Goal: Transaction & Acquisition: Purchase product/service

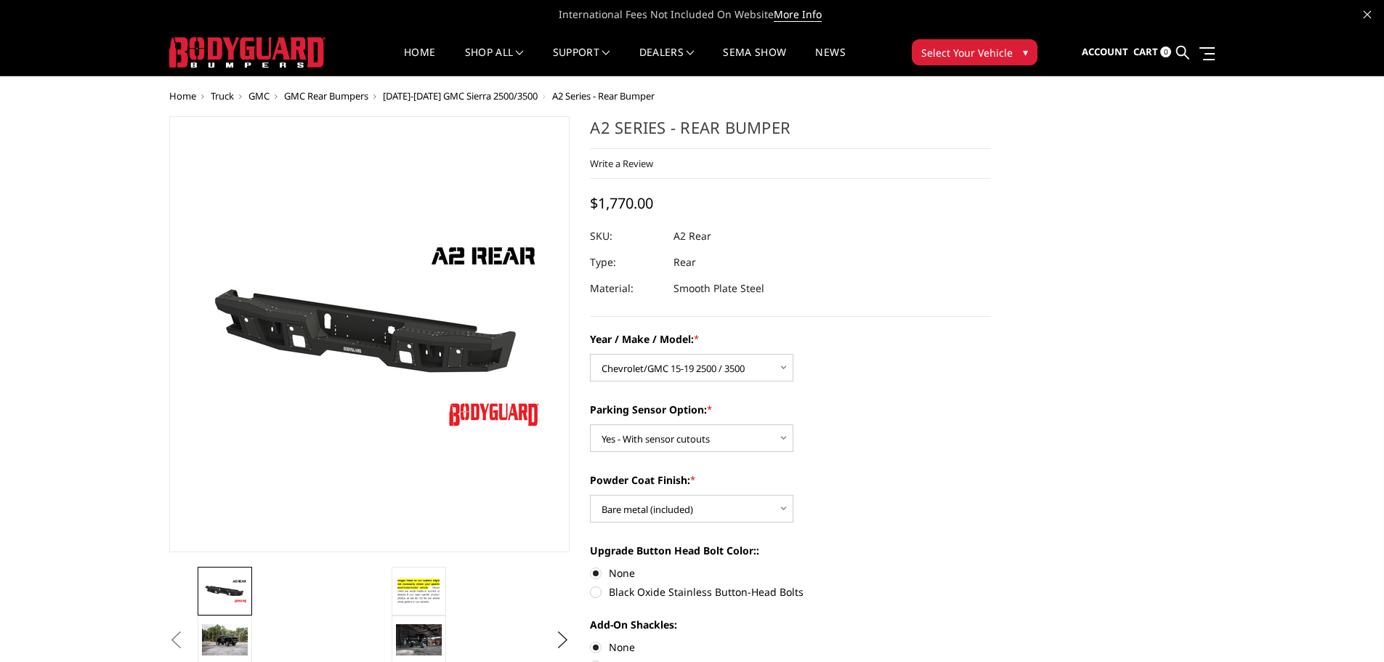
select select "1606"
select select "564"
select select "551"
click at [498, 52] on link "shop all" at bounding box center [494, 61] width 59 height 28
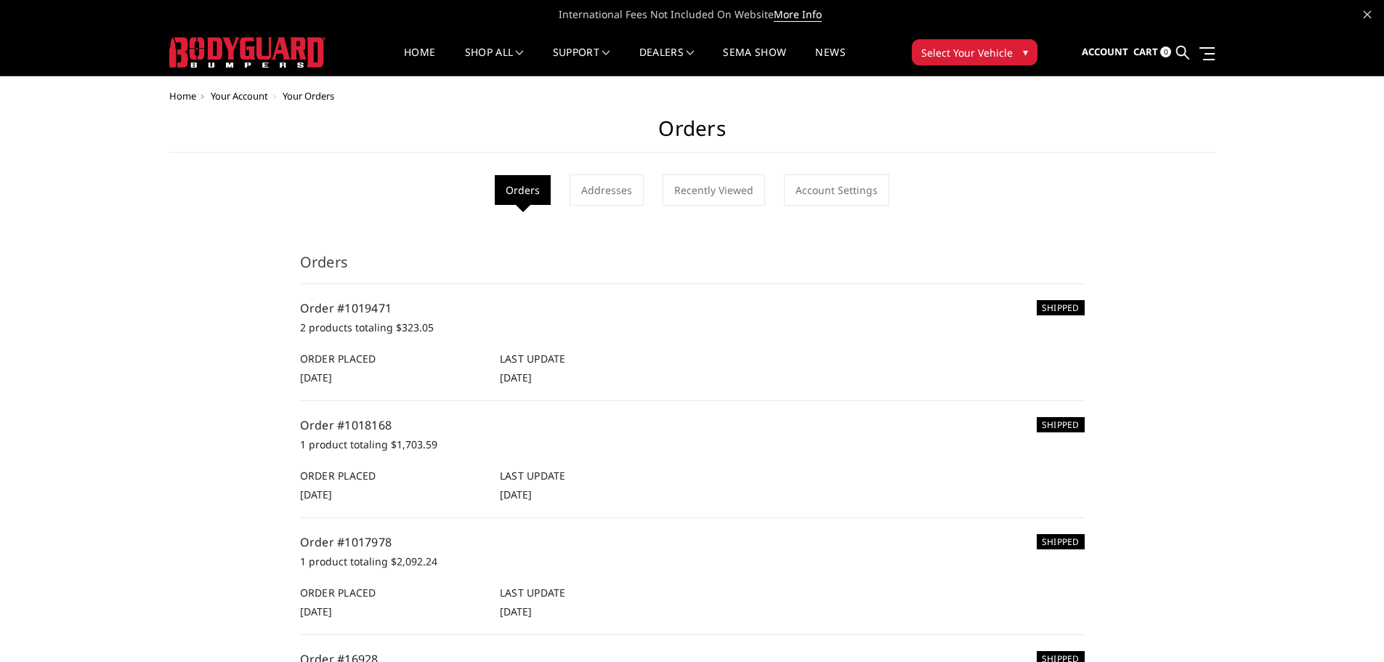
click at [1143, 52] on span "Cart" at bounding box center [1145, 51] width 25 height 13
click at [854, 106] on div "Home Your Account Your Orders Orders Orders Addresses Recently Viewed Account S…" at bounding box center [692, 437] width 1046 height 692
click at [1148, 49] on span "Cart" at bounding box center [1145, 51] width 25 height 13
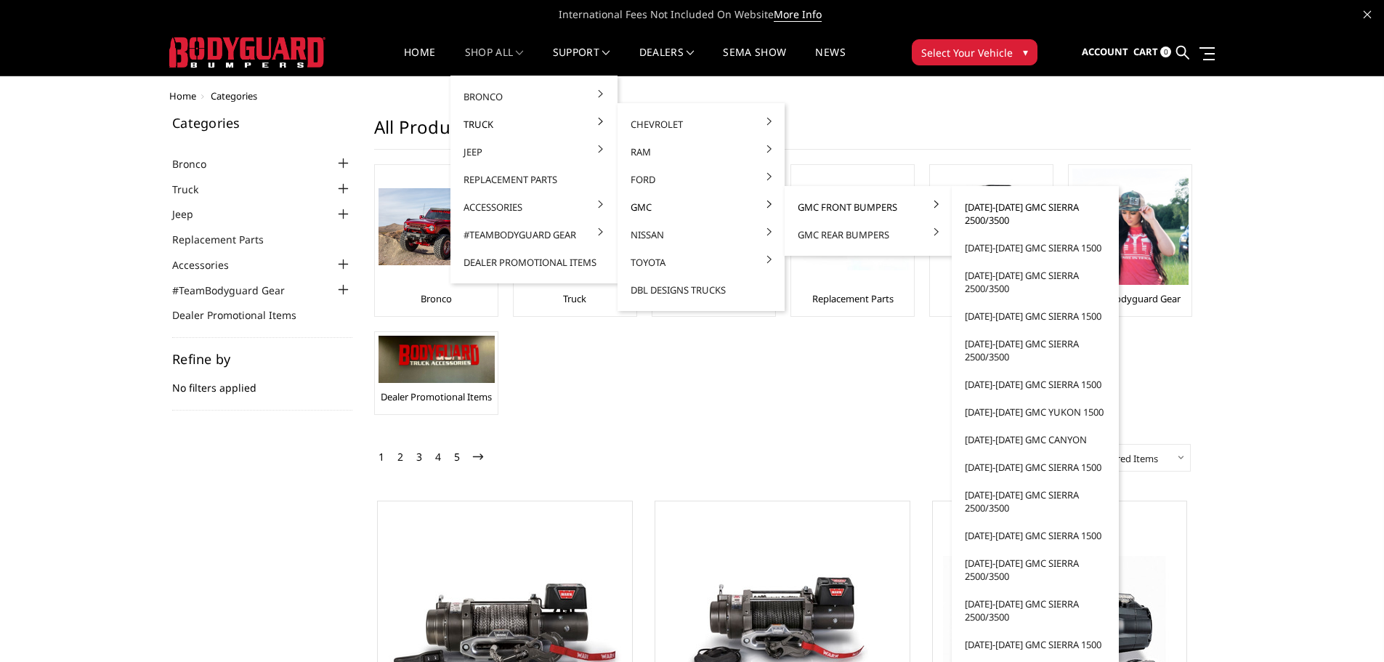
click at [986, 208] on link "[DATE]-[DATE] GMC Sierra 2500/3500" at bounding box center [1034, 213] width 155 height 41
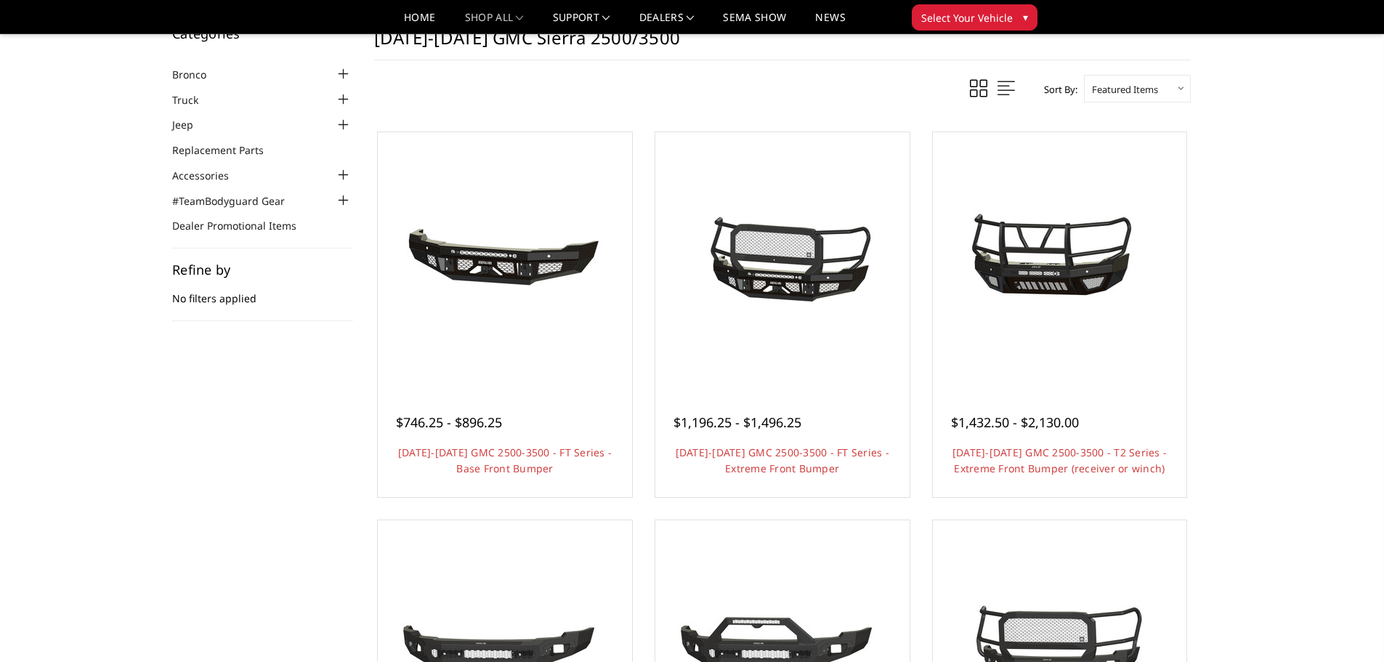
scroll to position [73, 0]
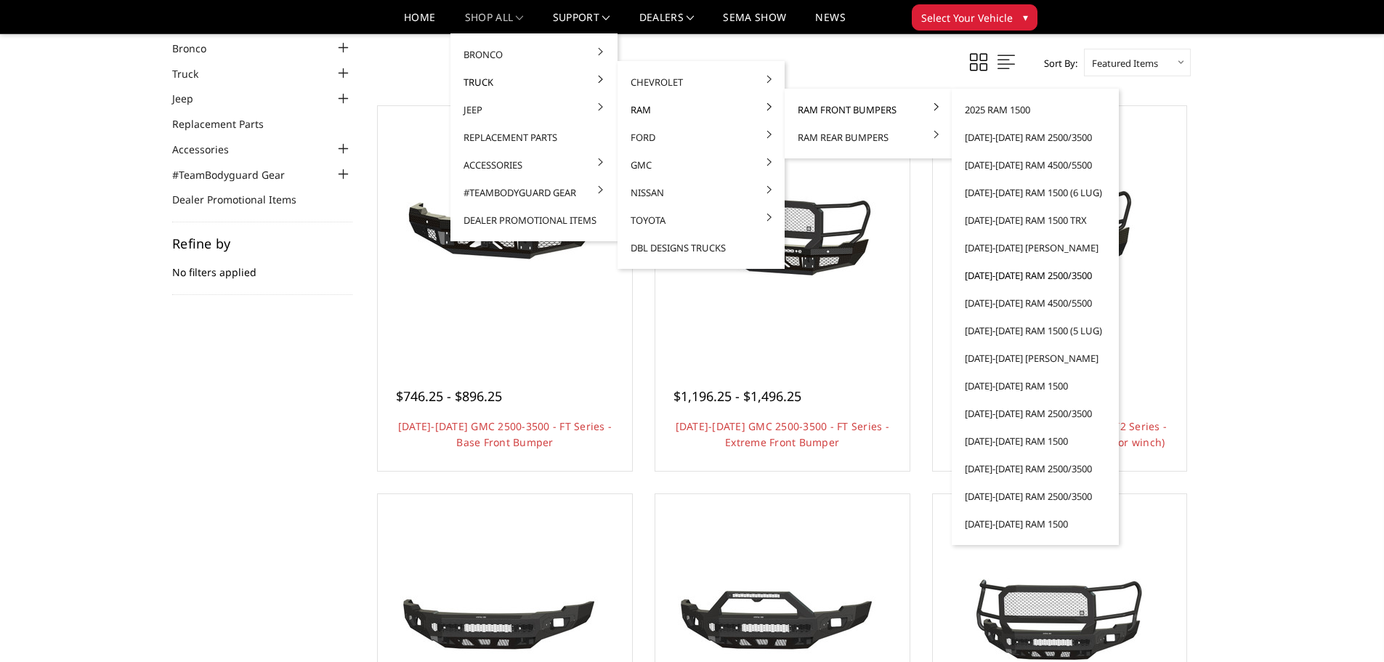
click at [1003, 274] on link "[DATE]-[DATE] Ram 2500/3500" at bounding box center [1034, 276] width 155 height 28
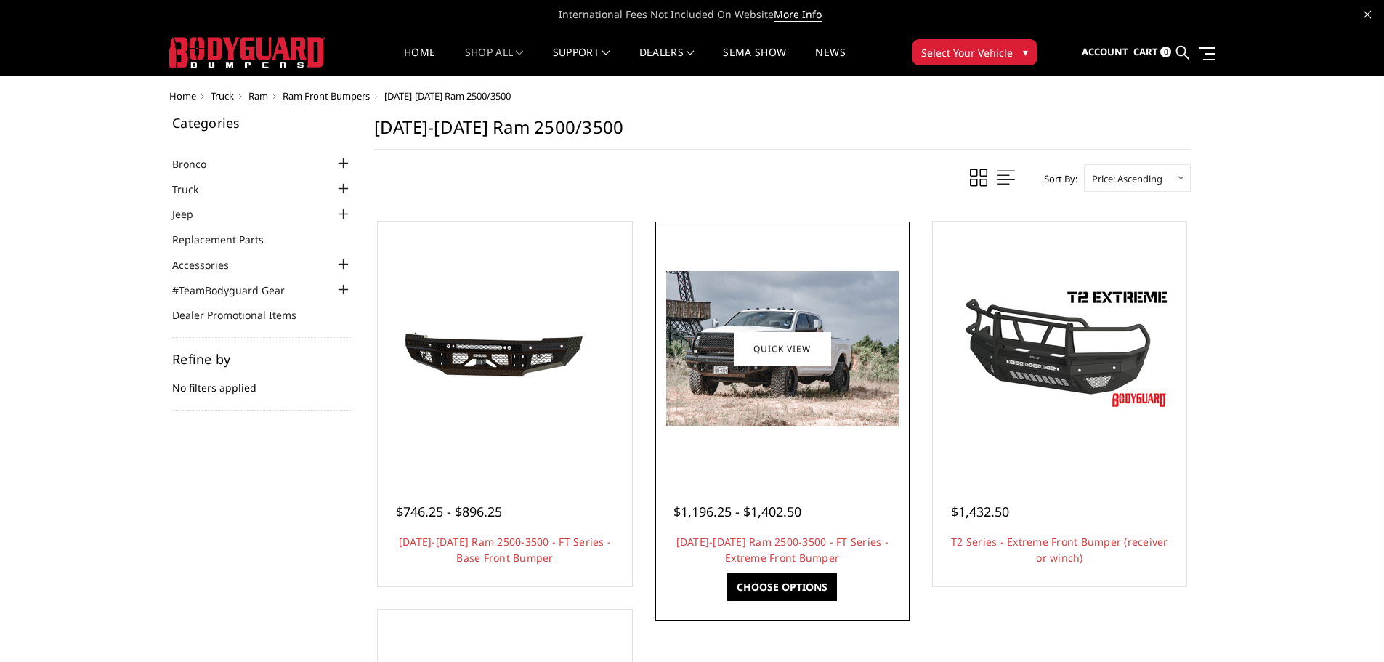
click at [800, 398] on img at bounding box center [782, 348] width 232 height 155
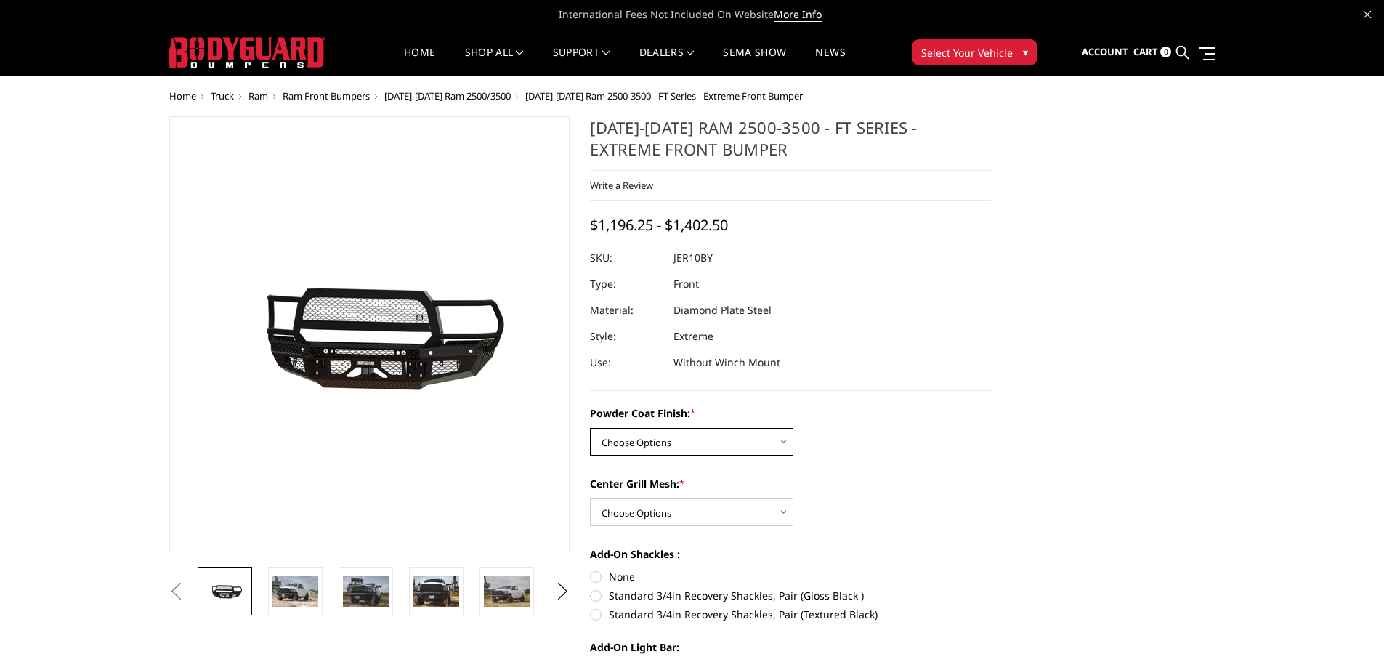
click at [738, 447] on select "Choose Options Bare Metal Gloss Black Powder Coat Textured Black Powder Coat" at bounding box center [691, 442] width 203 height 28
click at [907, 493] on div "Center Grill Mesh: * Choose Options WITH Expanded Metal in Center Grill WITHOUT…" at bounding box center [790, 501] width 401 height 50
click at [422, 96] on span "[DATE]-[DATE] Ram 2500/3500" at bounding box center [447, 95] width 126 height 13
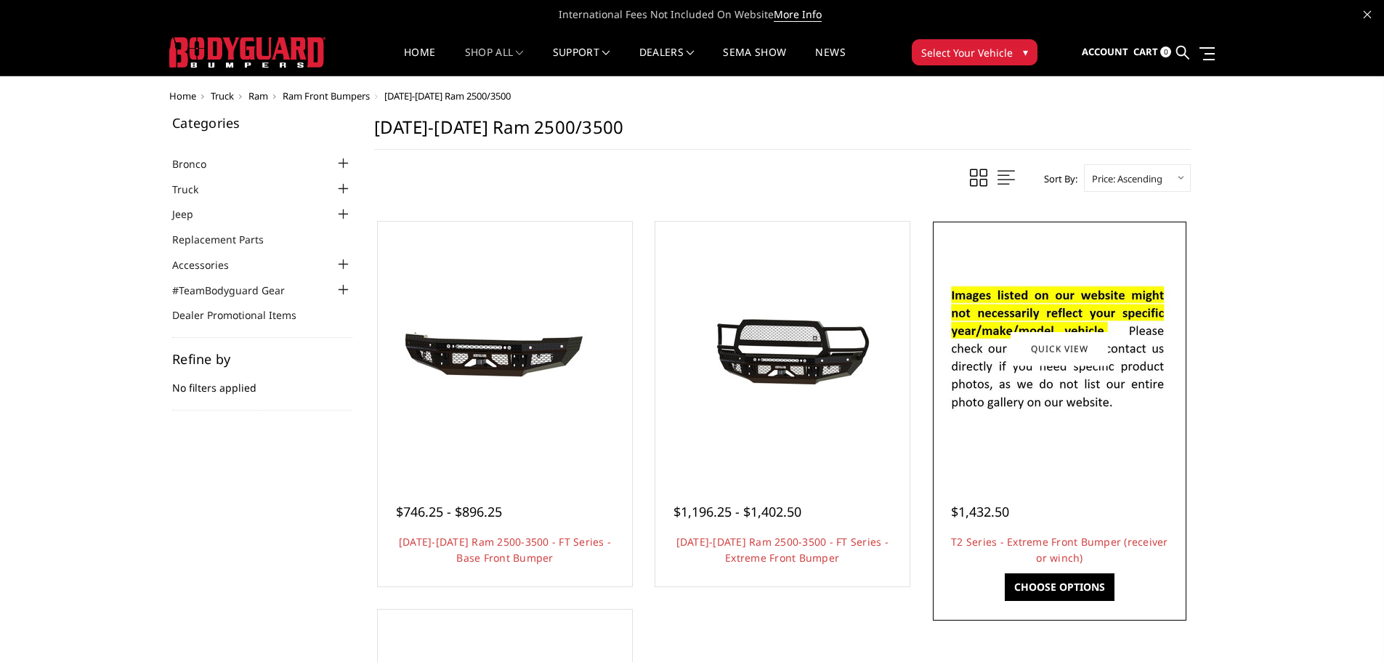
click at [1029, 376] on img at bounding box center [1059, 349] width 232 height 158
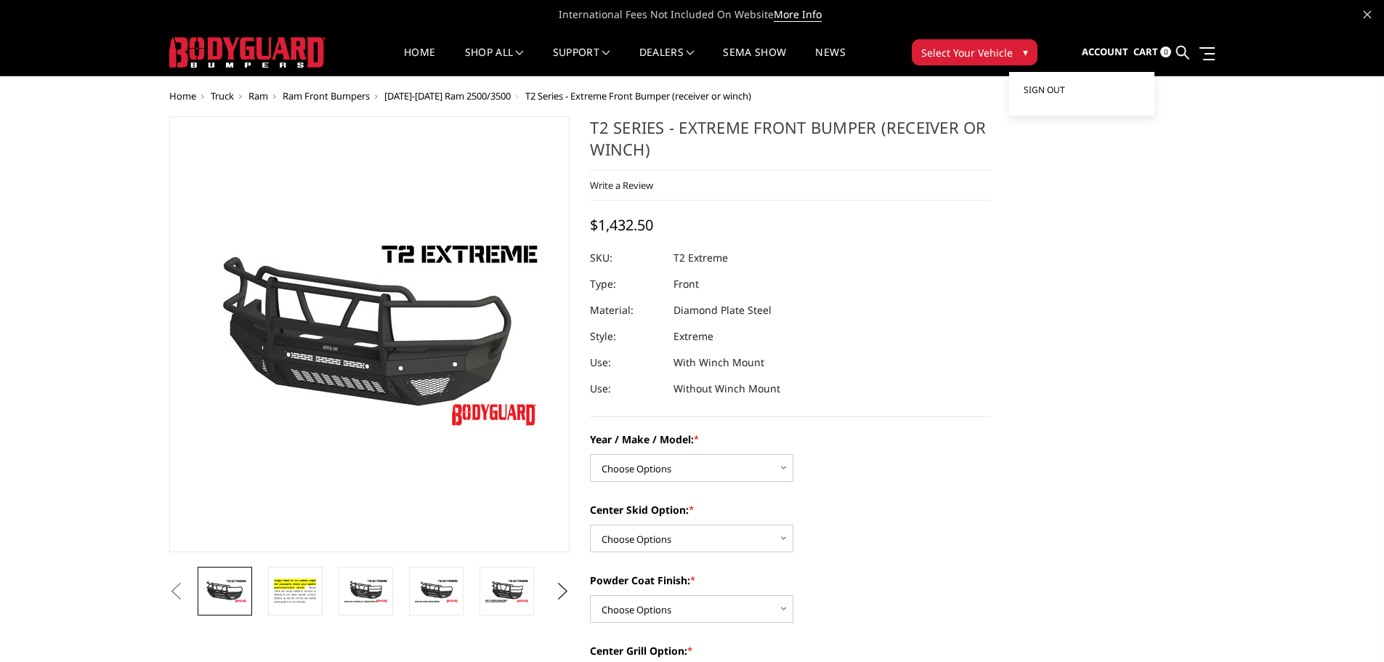
click at [1057, 89] on span "Sign out" at bounding box center [1044, 90] width 41 height 12
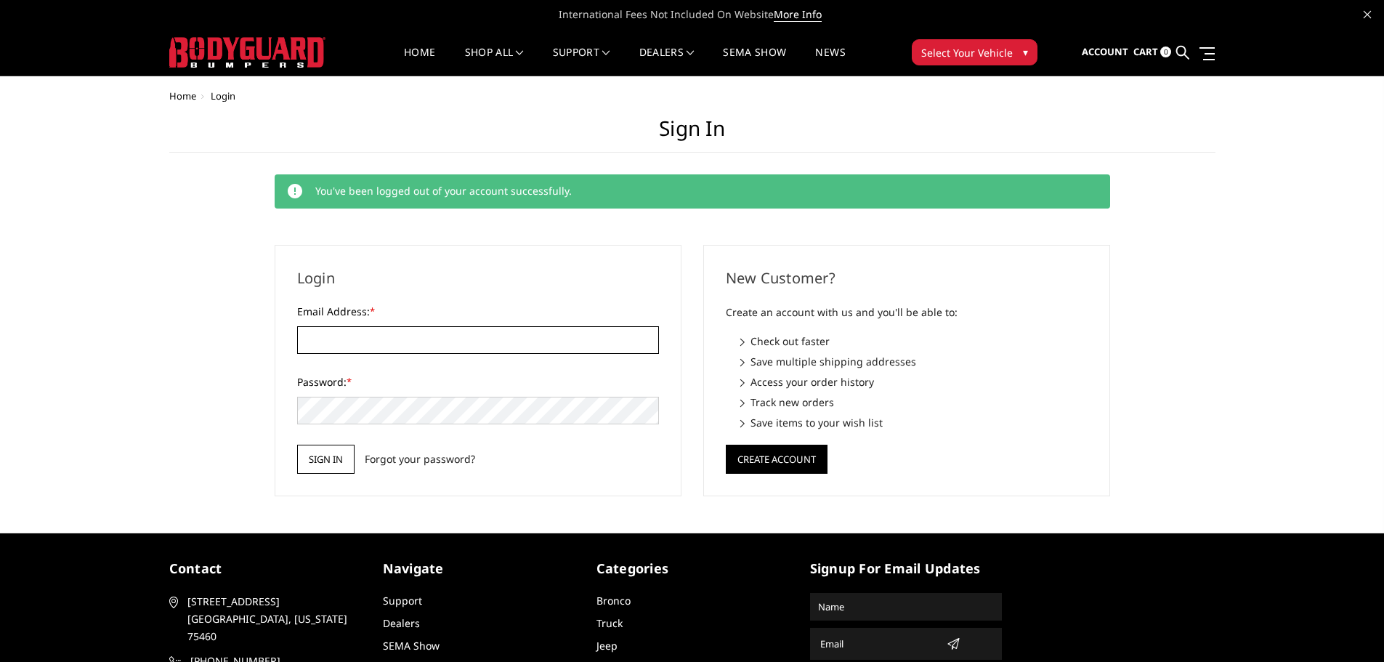
type input "cory@bodyguardbumpers.com"
click at [317, 467] on input "Sign in" at bounding box center [325, 459] width 57 height 29
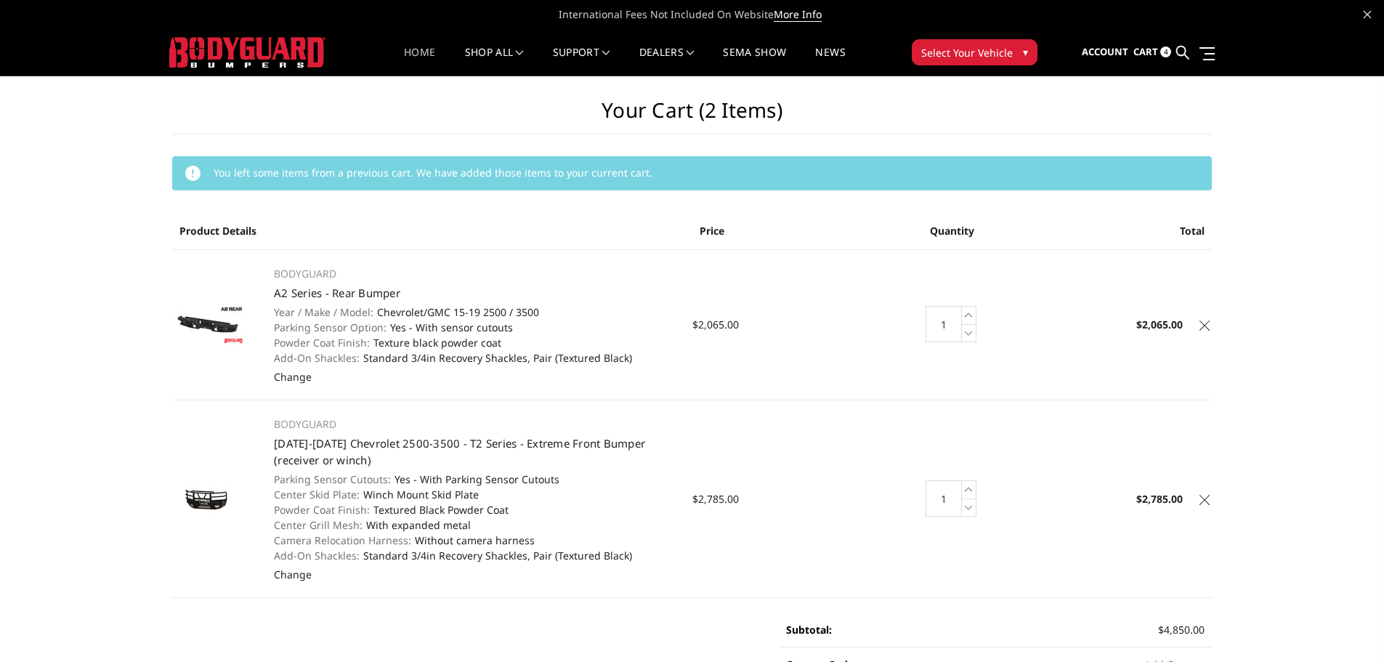
click at [427, 54] on link "Home" at bounding box center [419, 61] width 31 height 28
